Goal: Obtain resource: Download file/media

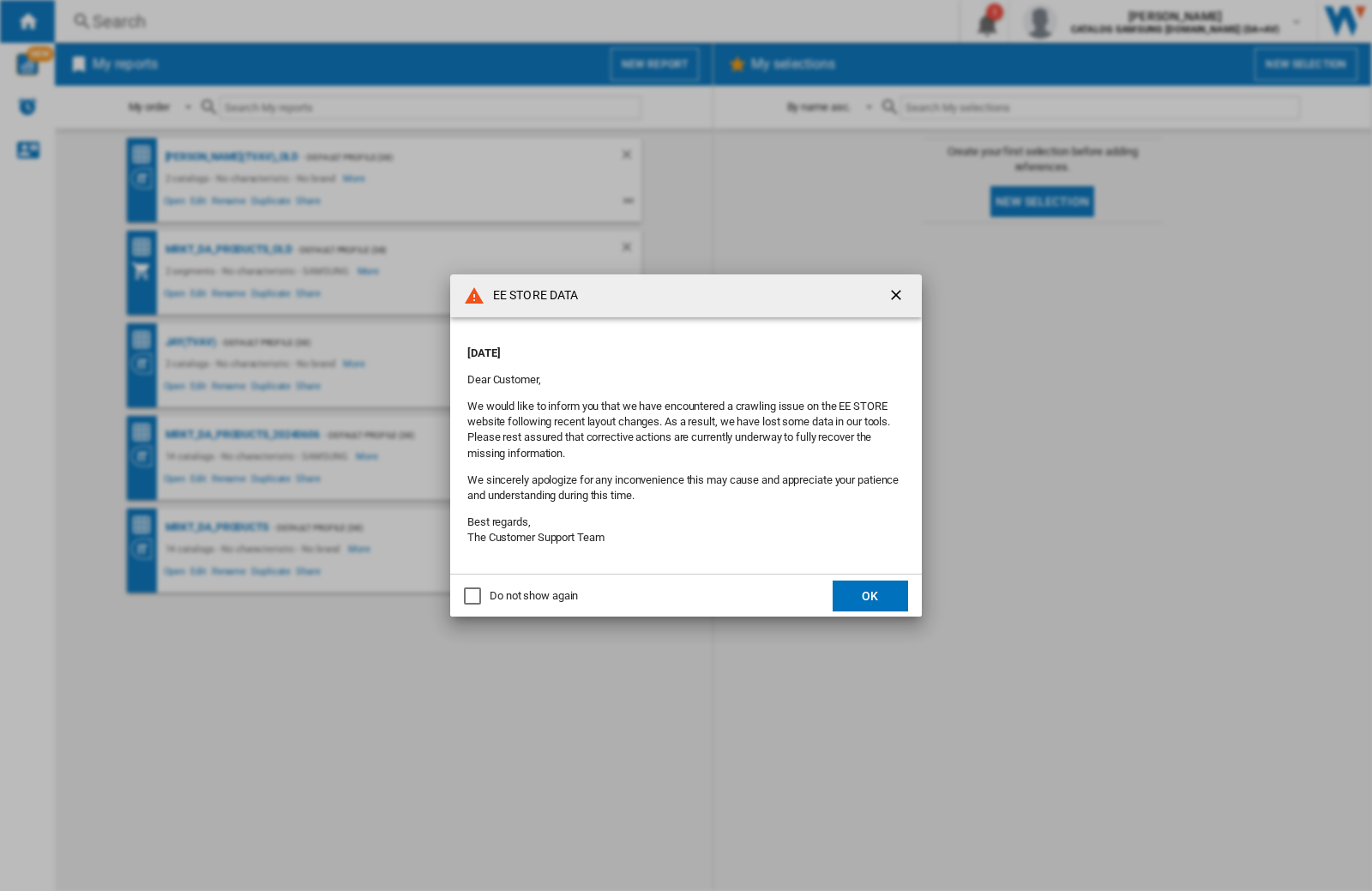
click at [533, 597] on div "Do not show again" at bounding box center [533, 596] width 89 height 16
click at [862, 595] on button "OK" at bounding box center [870, 596] width 76 height 31
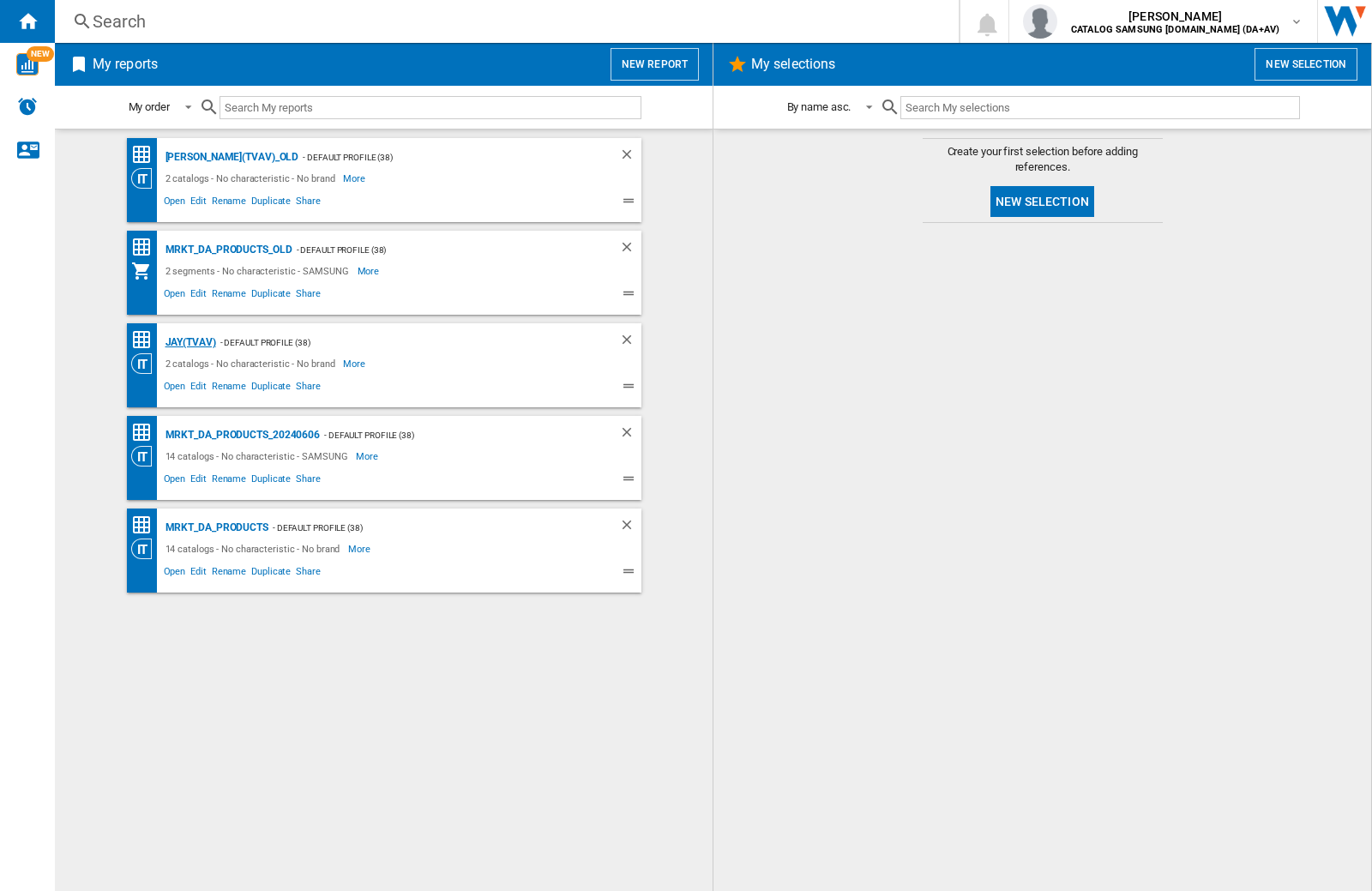
click at [190, 343] on div "JAY(TVAV)" at bounding box center [189, 343] width 55 height 22
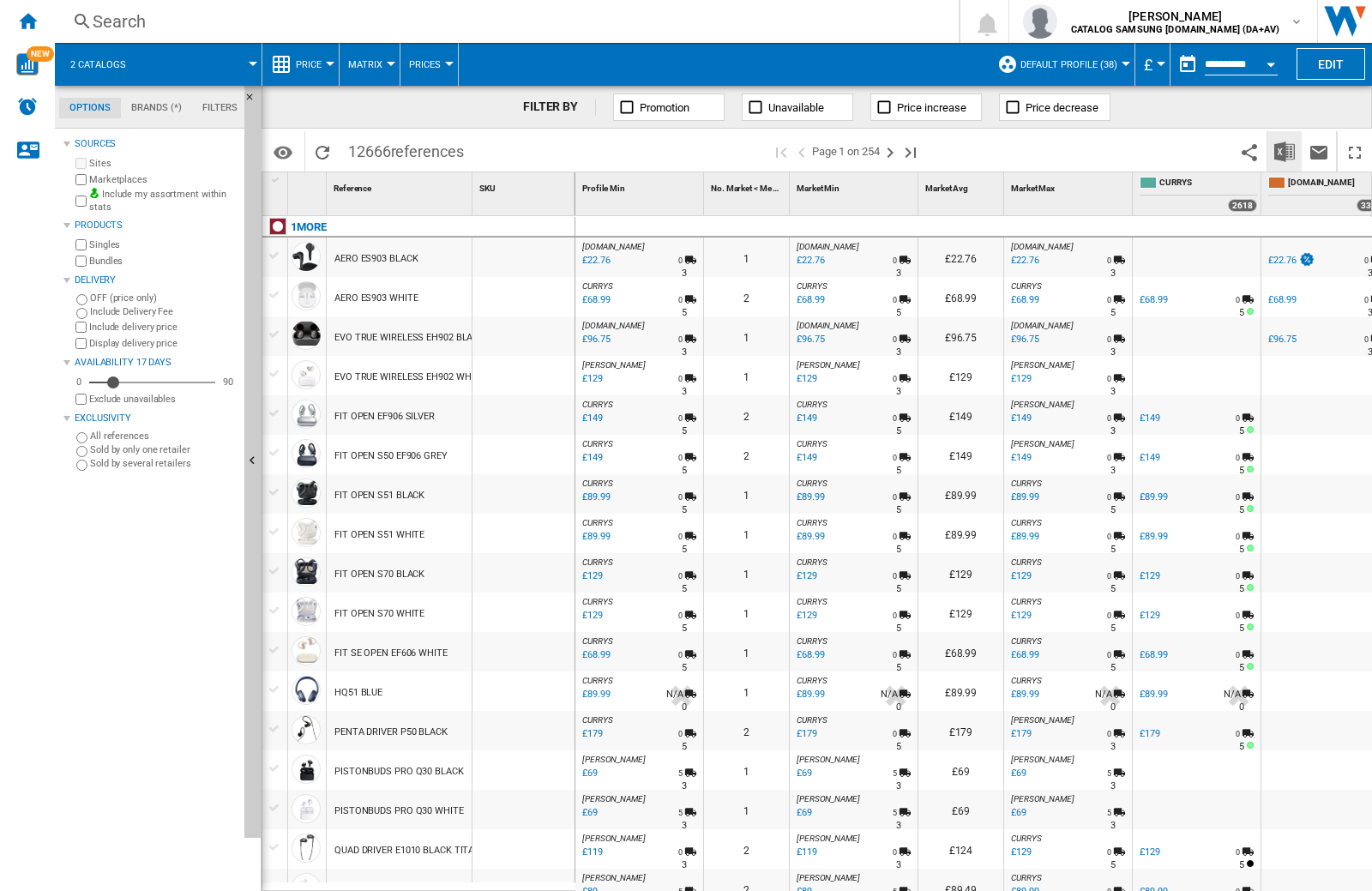
click at [1284, 151] on img "Download in Excel" at bounding box center [1283, 152] width 21 height 21
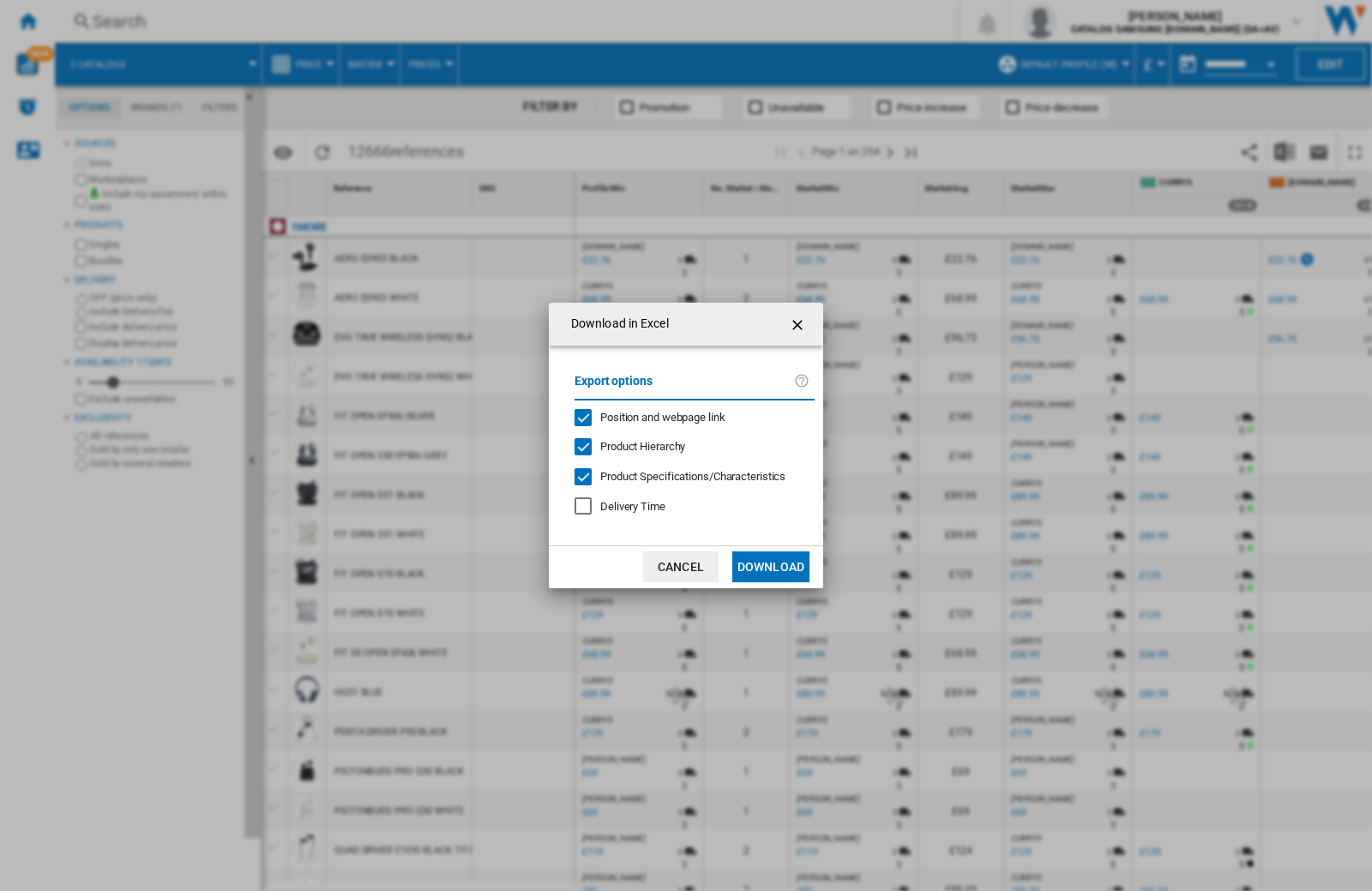
click at [688, 416] on span "Position and webpage link" at bounding box center [662, 416] width 125 height 13
click at [771, 567] on button "Download" at bounding box center [771, 566] width 77 height 31
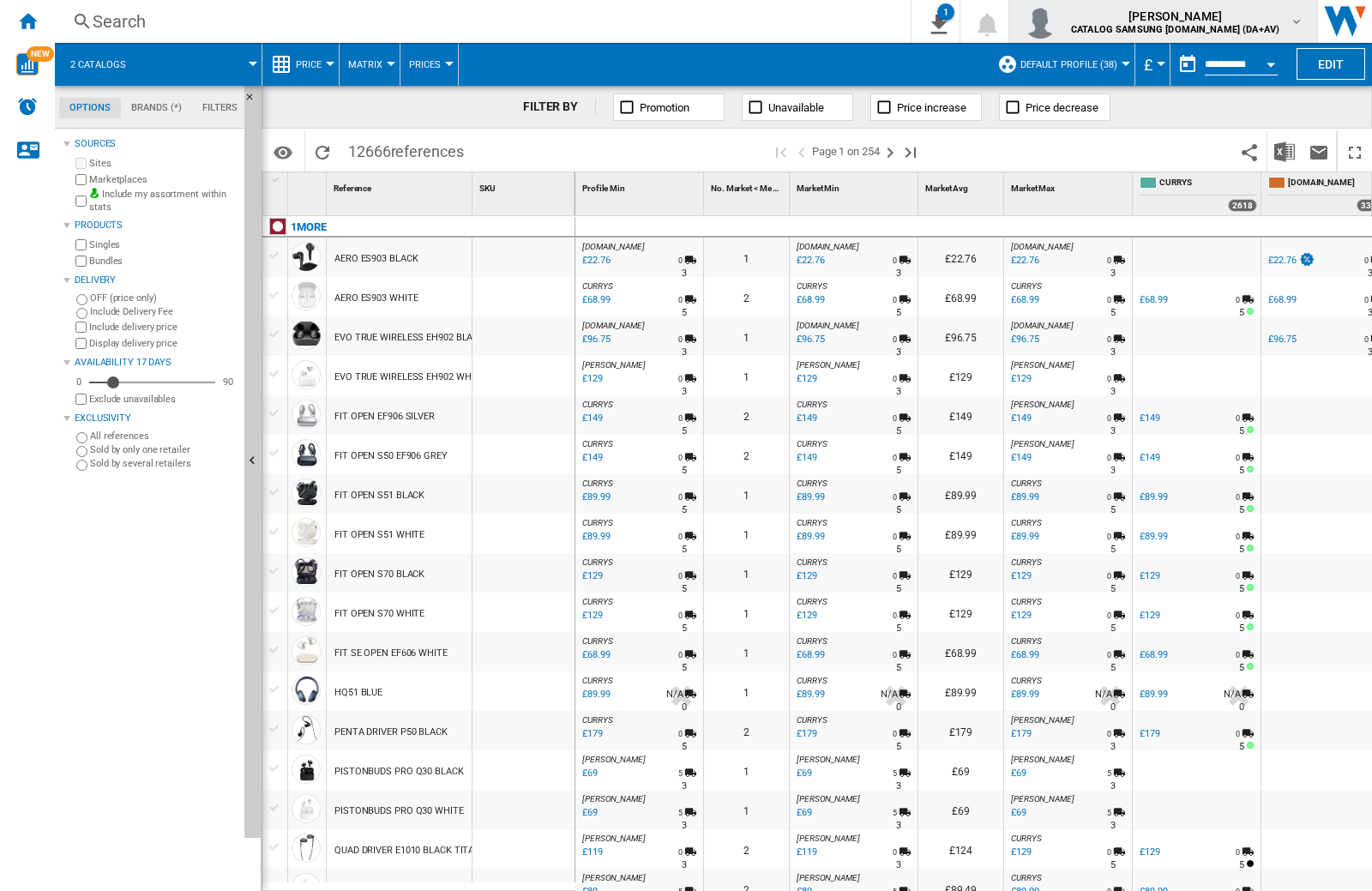
click at [1057, 22] on img "button" at bounding box center [1039, 21] width 34 height 34
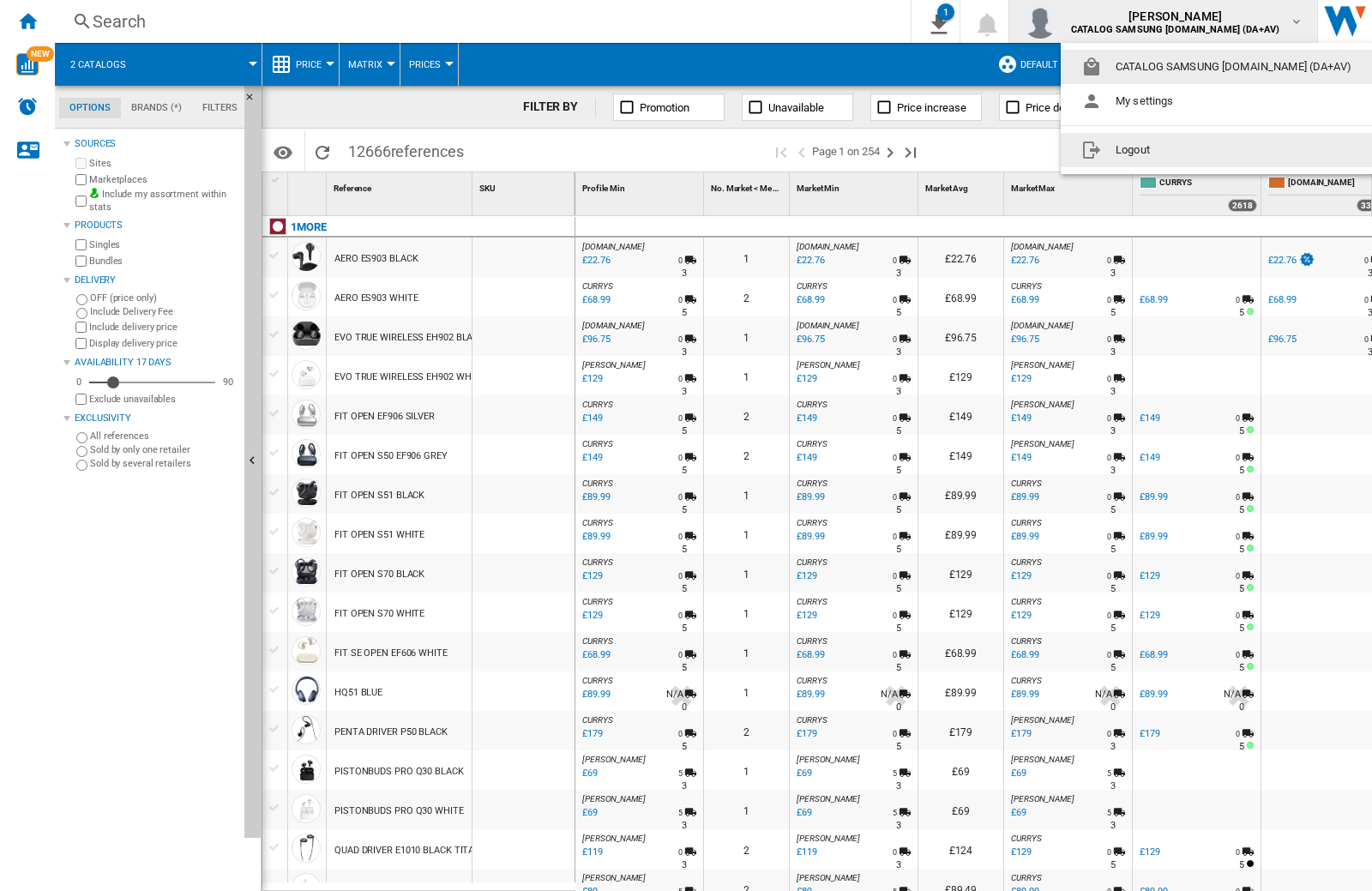
click at [1193, 150] on button "Logout" at bounding box center [1218, 150] width 318 height 34
